Goal: Task Accomplishment & Management: Manage account settings

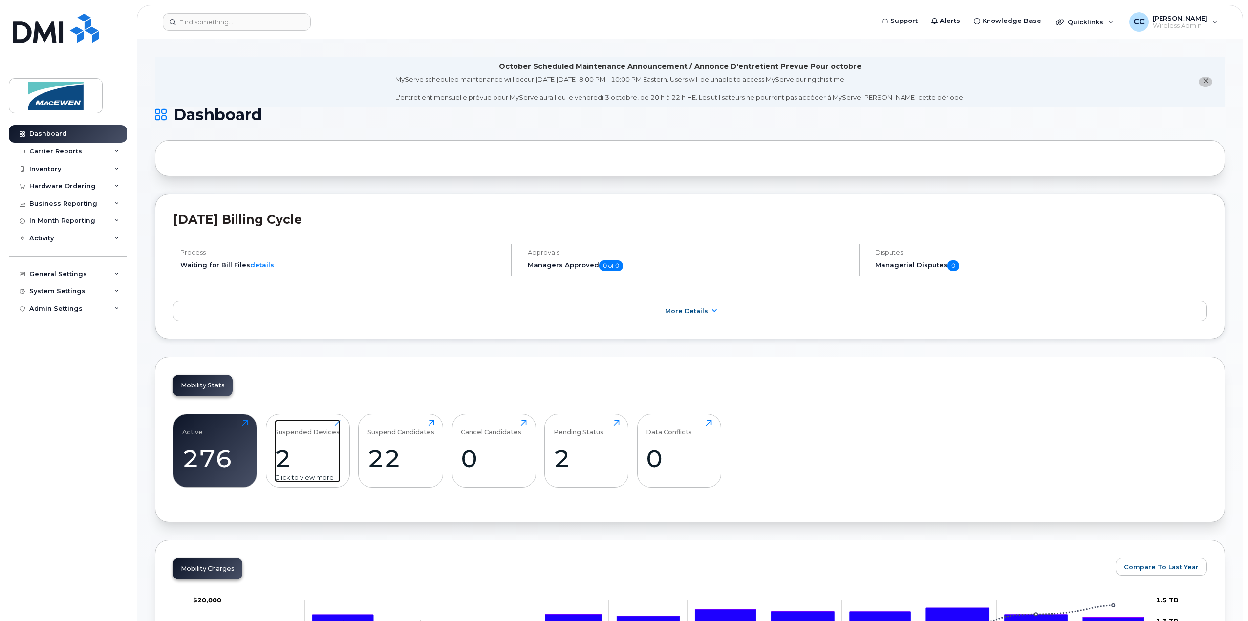
click at [314, 436] on div "Suspended Devices 2 Click to view more" at bounding box center [308, 451] width 66 height 63
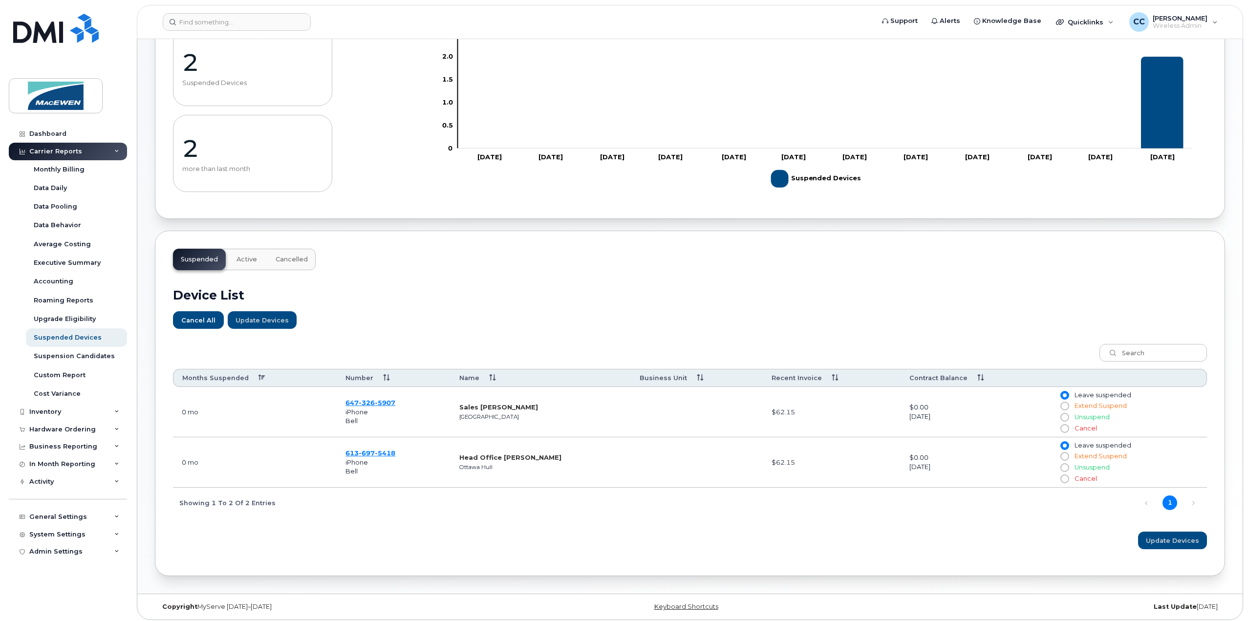
scroll to position [110, 0]
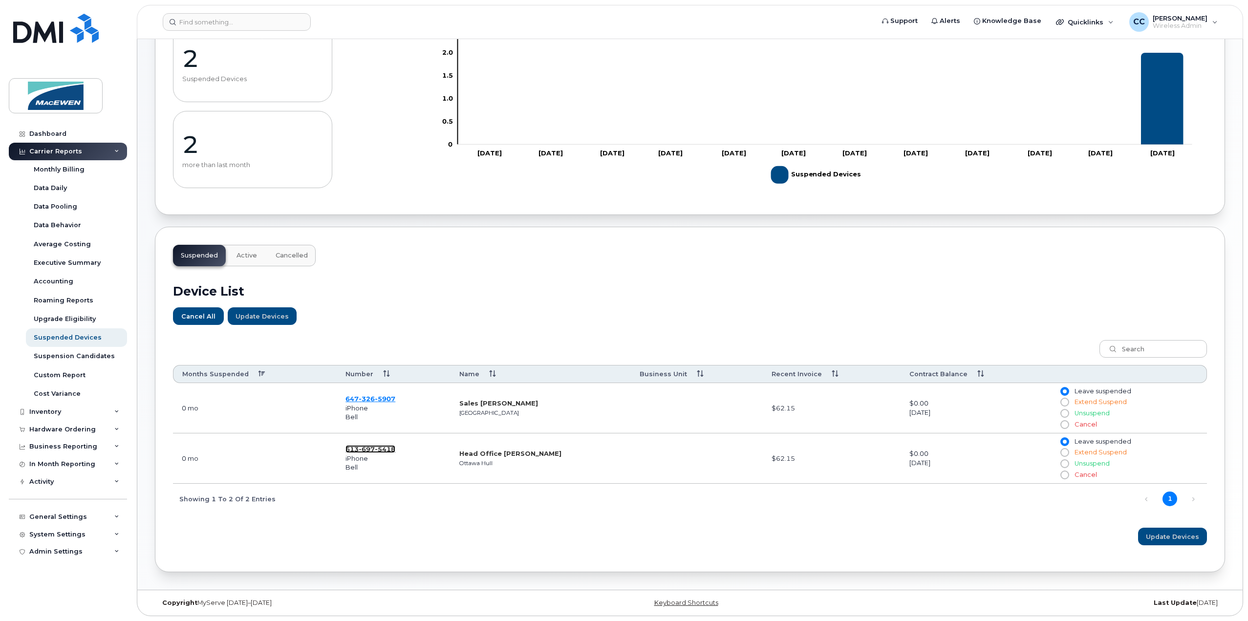
click at [378, 448] on span "5418" at bounding box center [385, 449] width 21 height 8
click at [375, 395] on span "5907" at bounding box center [385, 399] width 21 height 8
click at [53, 149] on div "Carrier Reports" at bounding box center [55, 152] width 53 height 8
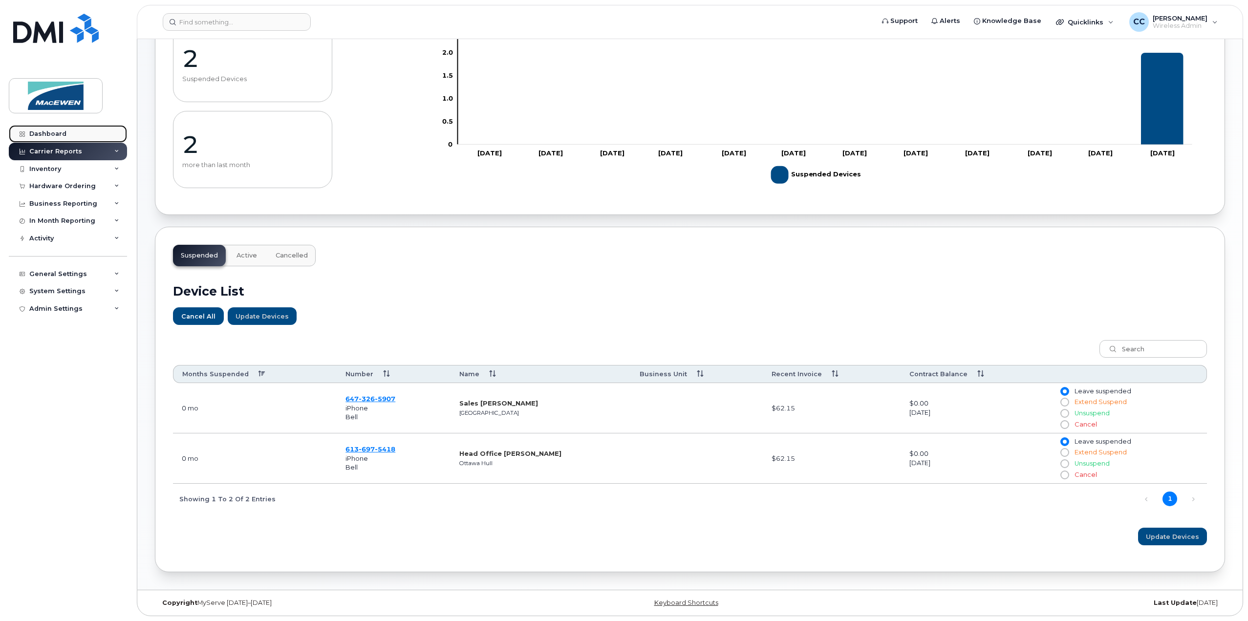
click at [51, 132] on div "Dashboard" at bounding box center [47, 134] width 37 height 8
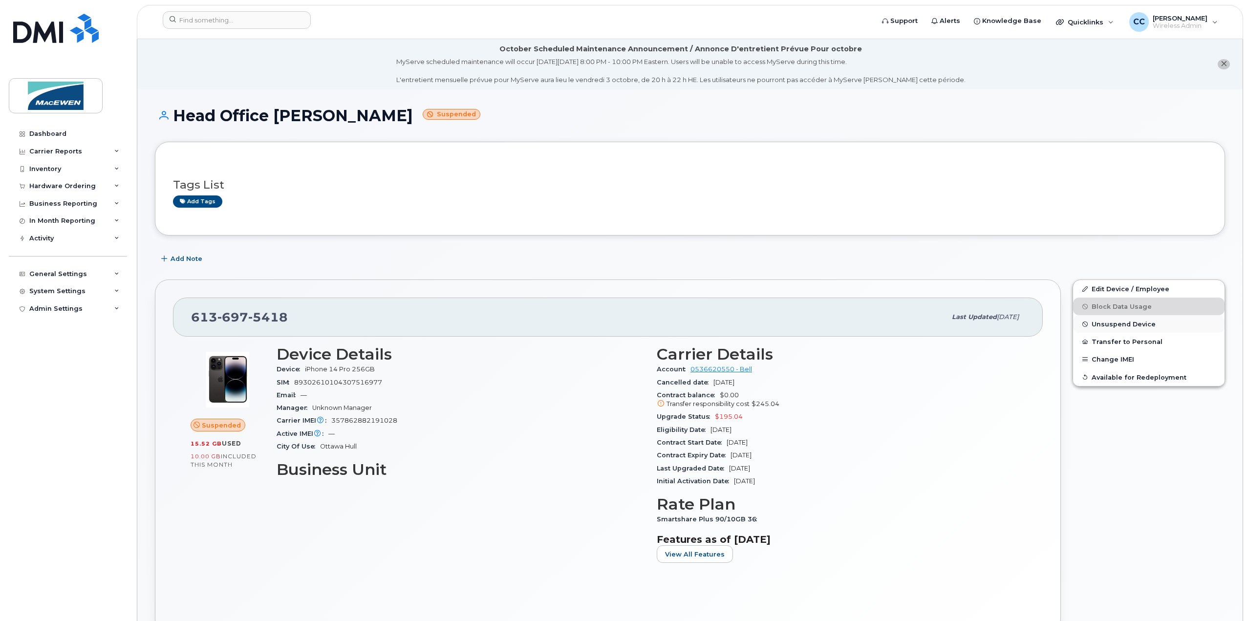
click at [1104, 322] on span "Unsuspend Device" at bounding box center [1124, 324] width 64 height 7
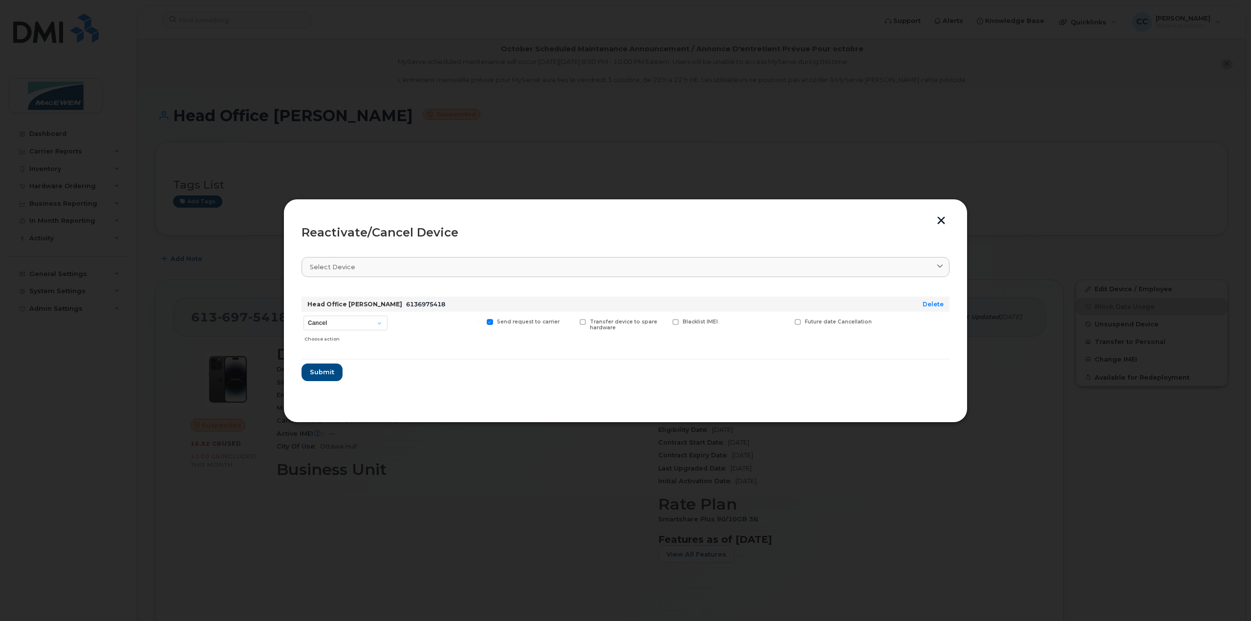
click at [328, 314] on div "Cancel Suspend - Extend Suspension Reactivate Choose action" at bounding box center [346, 329] width 88 height 35
click at [331, 324] on select "Cancel Suspend - Extend Suspension Reactivate" at bounding box center [345, 323] width 84 height 15
select select "[object Object]"
click at [303, 316] on select "Cancel Suspend - Extend Suspension Reactivate" at bounding box center [345, 323] width 84 height 15
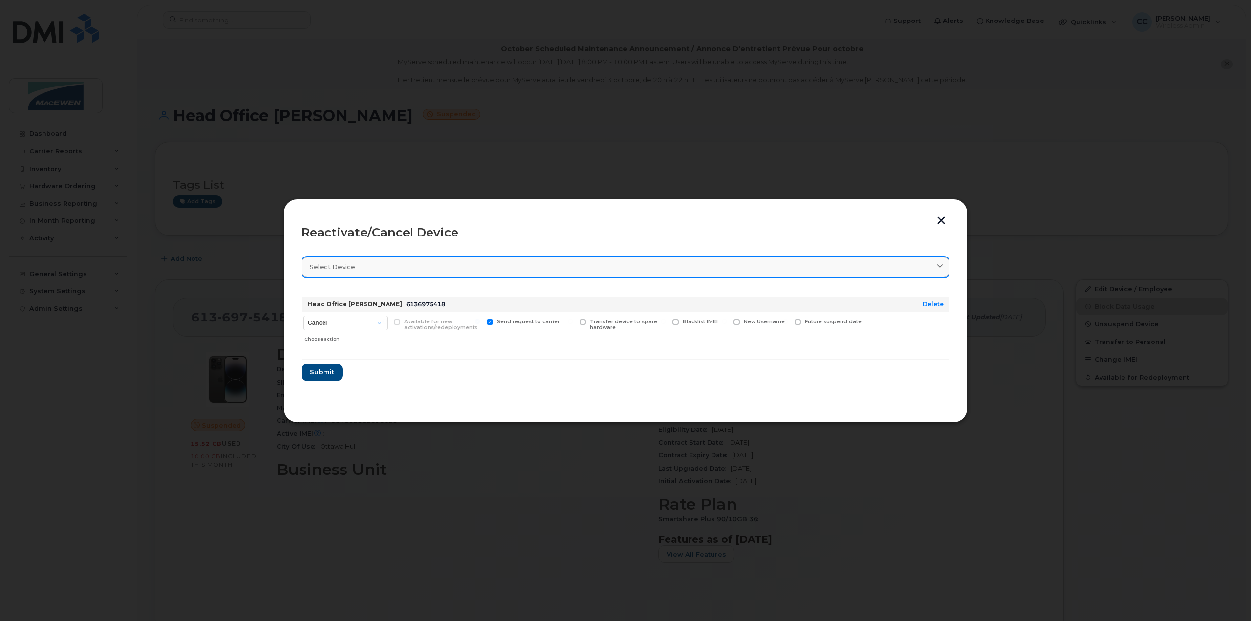
click at [476, 257] on link "Select device" at bounding box center [626, 267] width 648 height 20
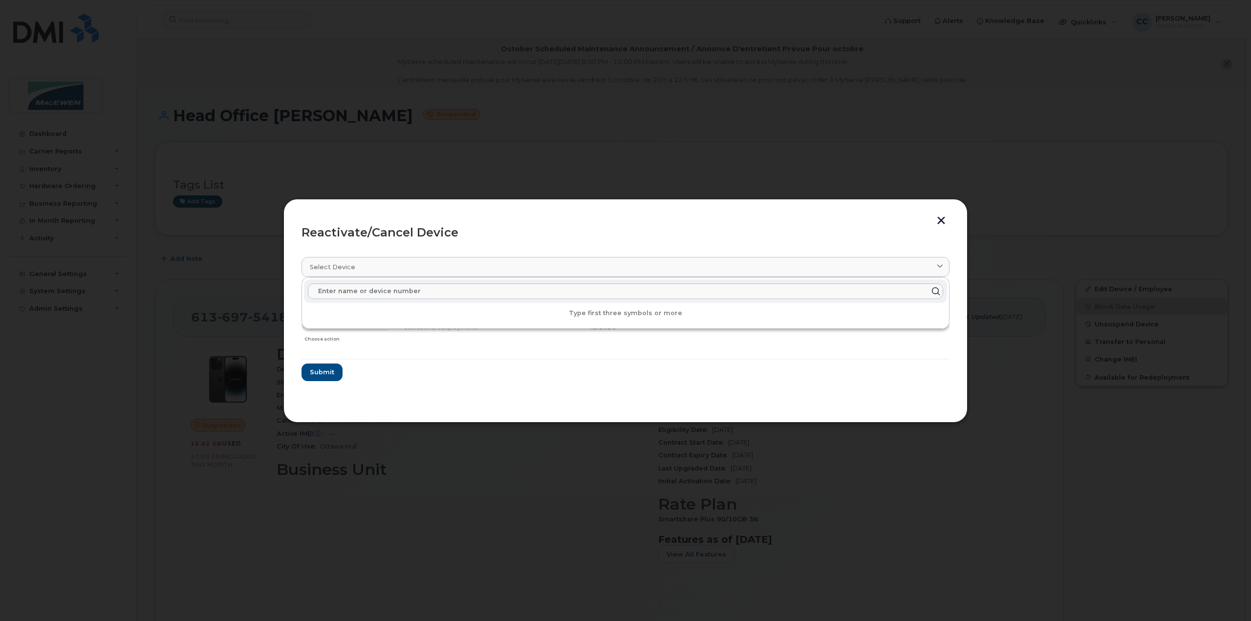
click at [458, 359] on hr at bounding box center [626, 359] width 648 height 1
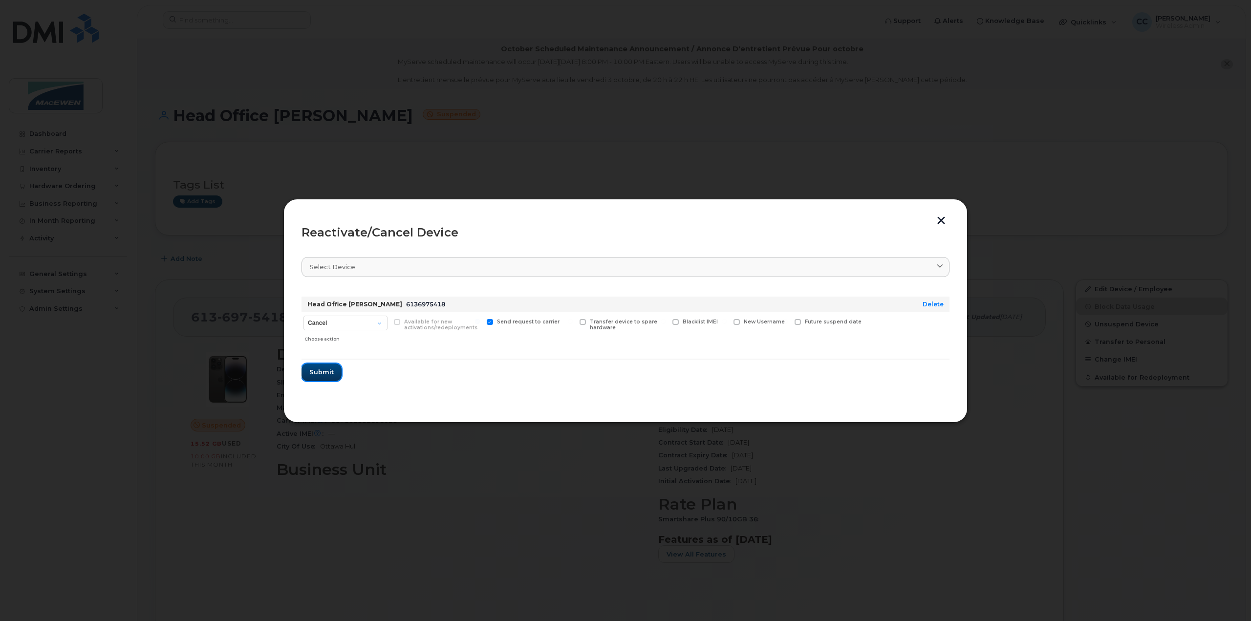
click at [320, 374] on span "Submit" at bounding box center [321, 372] width 24 height 9
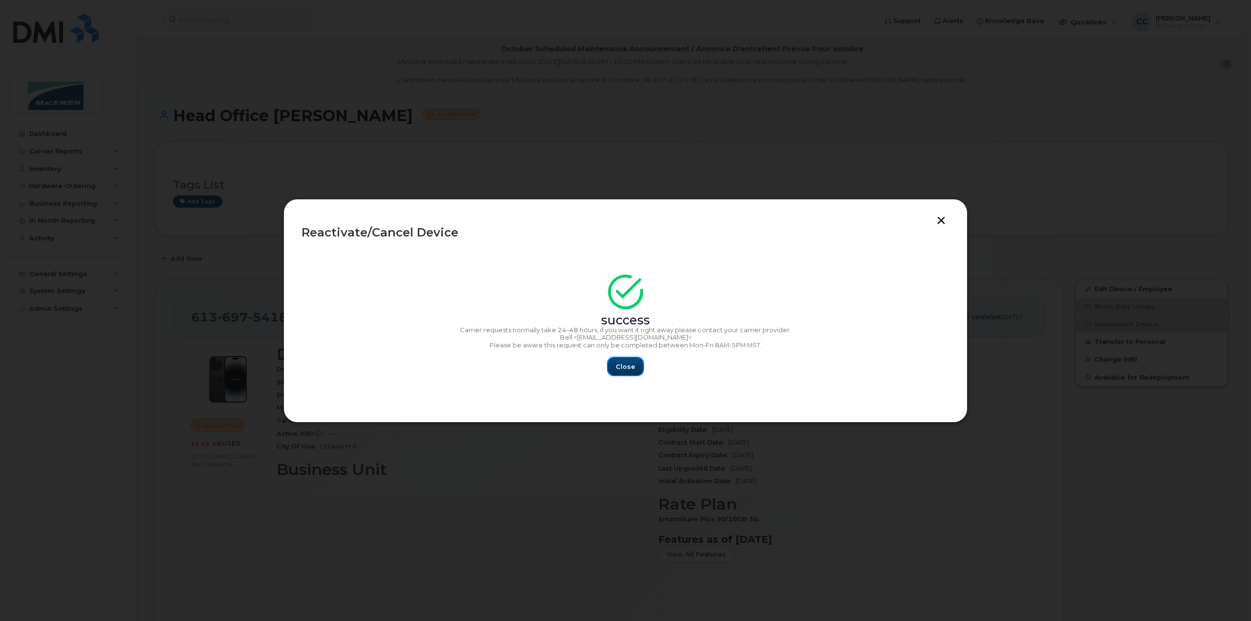
click at [612, 367] on button "Close" at bounding box center [625, 367] width 35 height 18
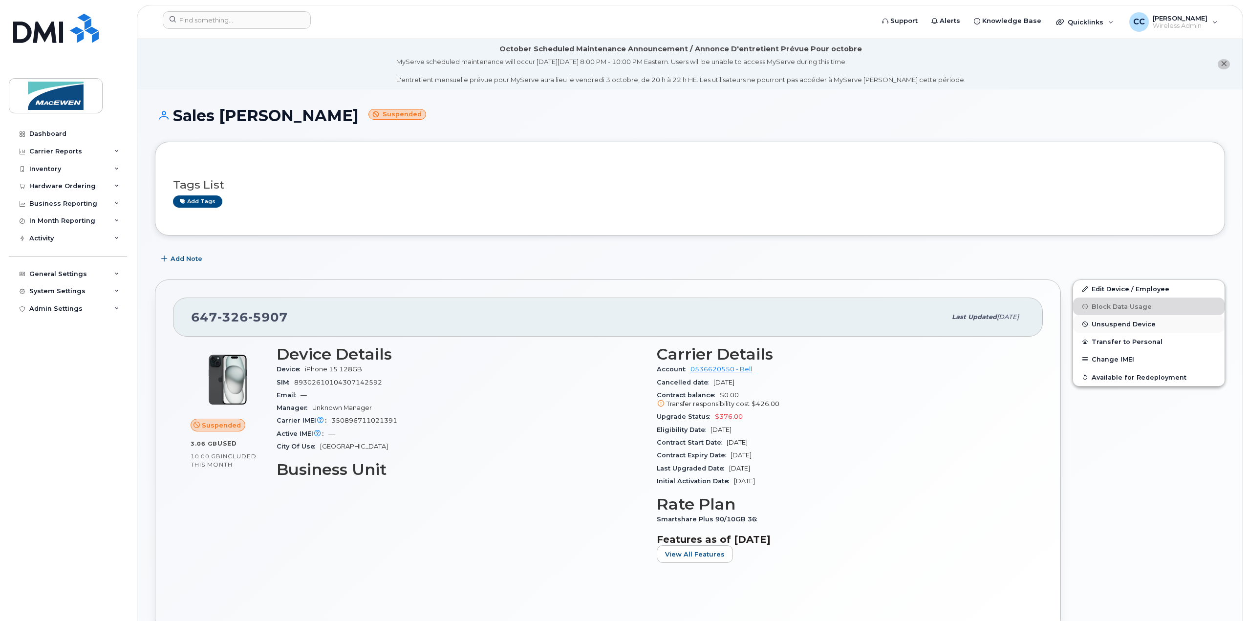
click at [1101, 322] on span "Unsuspend Device" at bounding box center [1124, 324] width 64 height 7
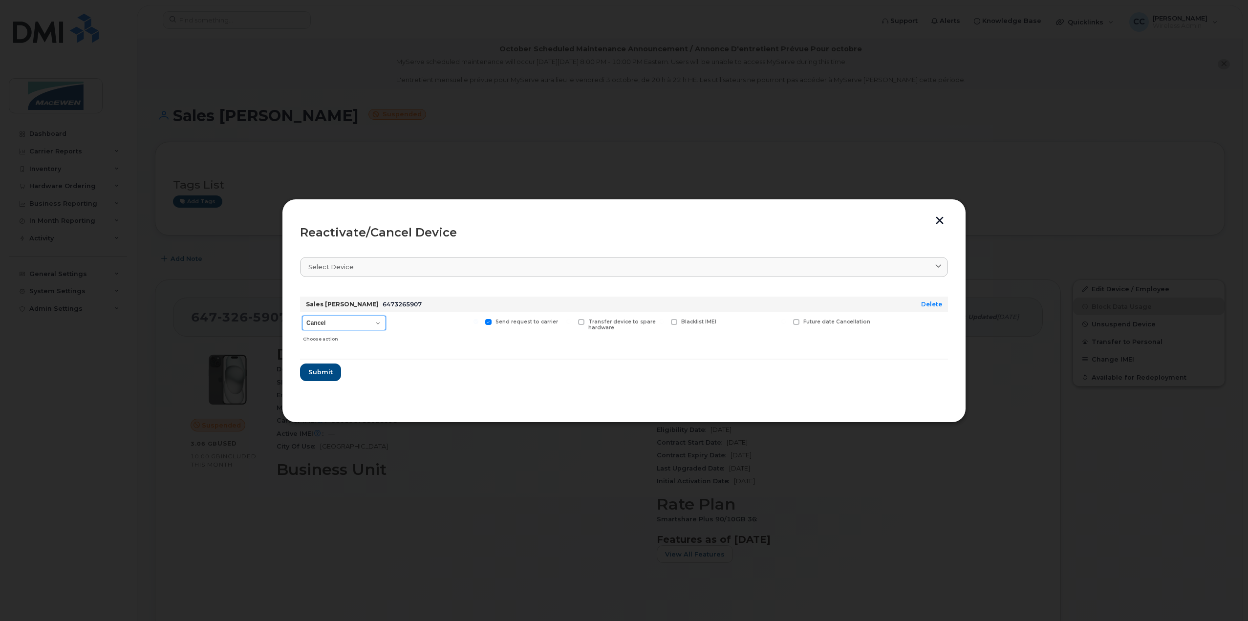
click at [337, 326] on select "Cancel Suspend - Extend Suspension Reactivate" at bounding box center [344, 323] width 84 height 15
select select "[object Object]"
click at [302, 316] on select "Cancel Suspend - Extend Suspension Reactivate" at bounding box center [344, 323] width 84 height 15
click at [317, 371] on span "Submit" at bounding box center [320, 372] width 24 height 9
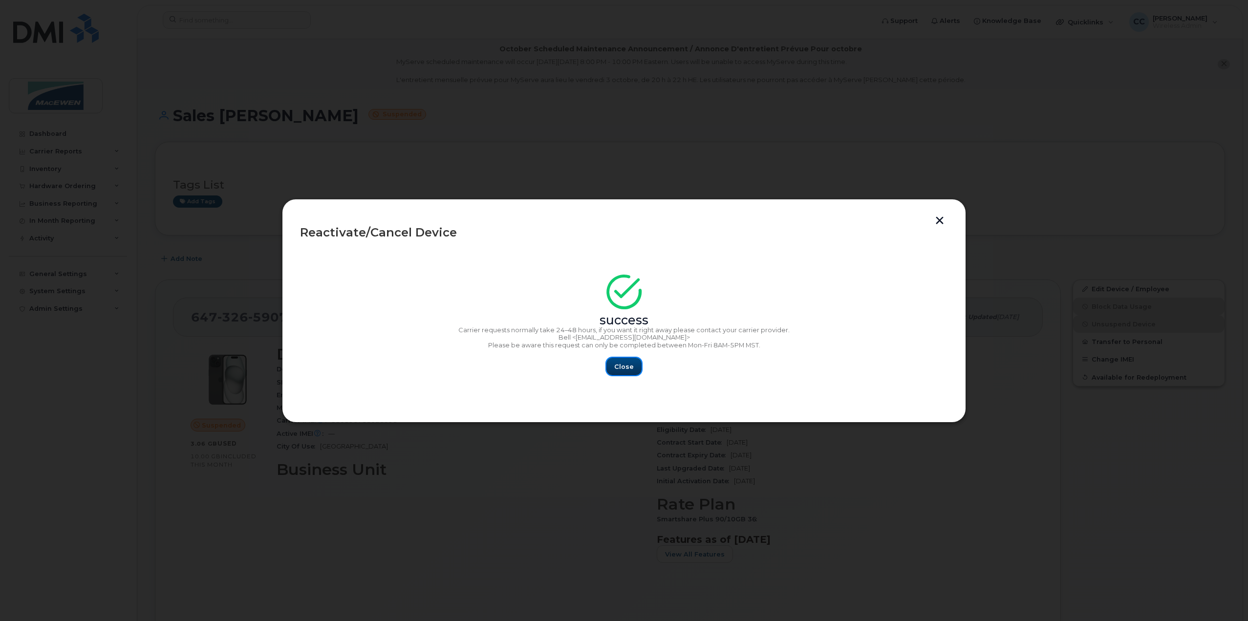
click at [616, 366] on span "Close" at bounding box center [624, 366] width 20 height 9
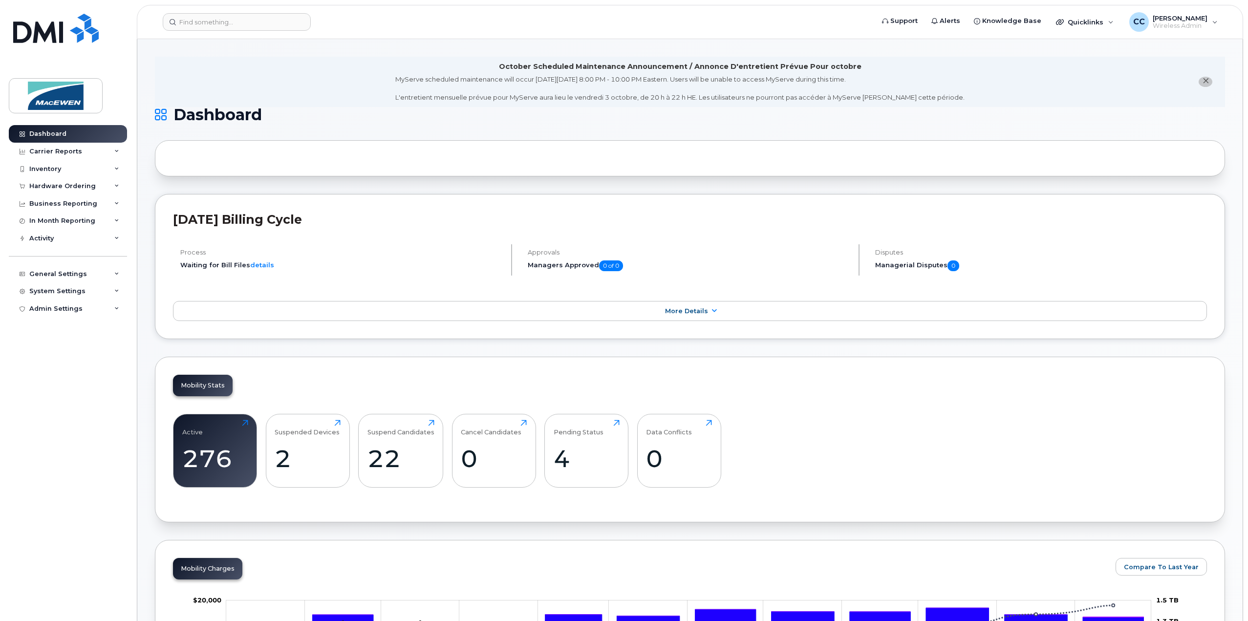
click at [1204, 81] on icon "close notification" at bounding box center [1206, 81] width 6 height 6
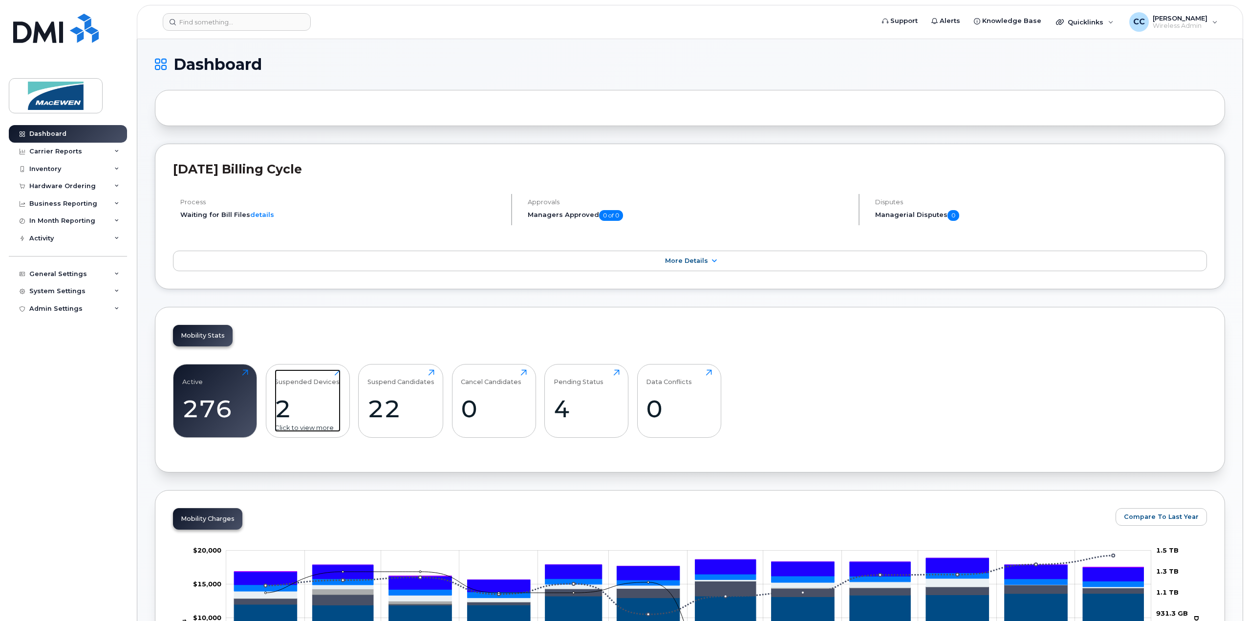
click at [303, 383] on div "Suspended Devices" at bounding box center [307, 377] width 65 height 16
